Goal: Transaction & Acquisition: Purchase product/service

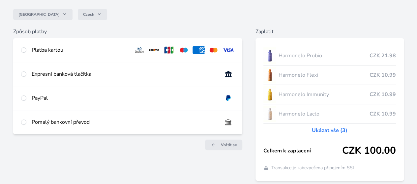
scroll to position [55, 0]
click at [26, 50] on input "radio" at bounding box center [23, 49] width 5 height 5
radio input "true"
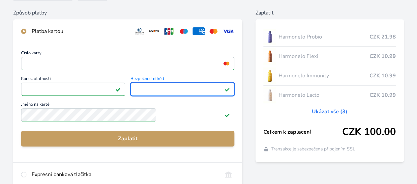
scroll to position [74, 0]
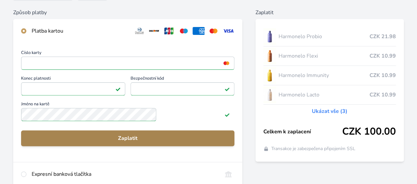
click at [152, 143] on span "Zaplatit" at bounding box center [127, 139] width 203 height 8
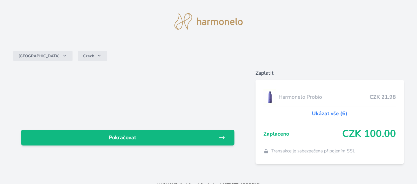
scroll to position [9, 0]
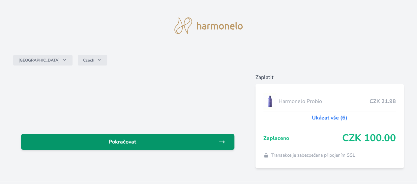
click at [150, 140] on span "Pokračovat" at bounding box center [122, 142] width 192 height 8
